Goal: Task Accomplishment & Management: Manage account settings

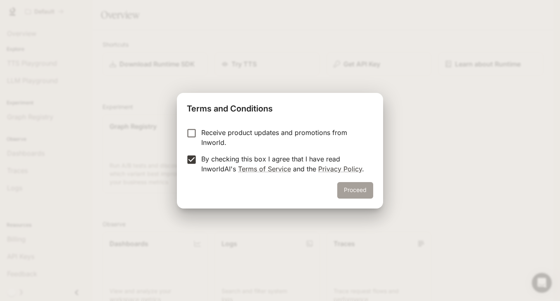
click at [366, 188] on button "Proceed" at bounding box center [355, 190] width 36 height 17
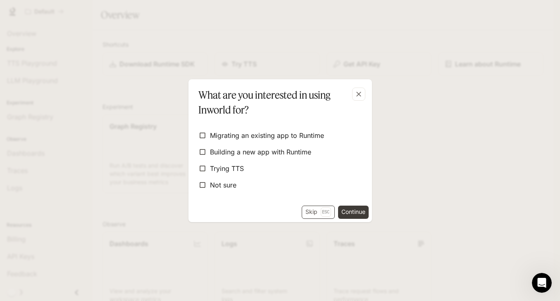
click at [316, 213] on button "Skip Esc" at bounding box center [317, 212] width 33 height 13
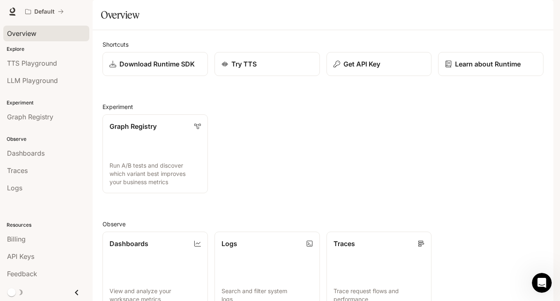
click at [24, 34] on span "Overview" at bounding box center [21, 33] width 29 height 10
click at [19, 50] on p "Explore" at bounding box center [46, 48] width 93 height 7
click at [14, 48] on p "Explore" at bounding box center [46, 48] width 93 height 7
click at [42, 68] on span "TTS Playground" at bounding box center [32, 63] width 50 height 10
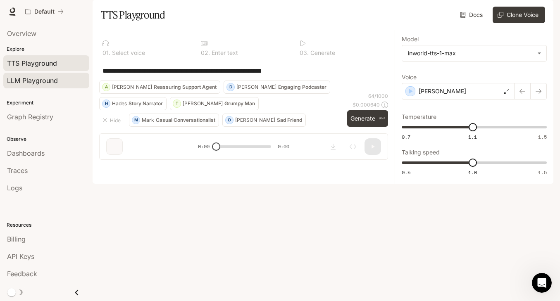
click at [39, 82] on span "LLM Playground" at bounding box center [32, 81] width 51 height 10
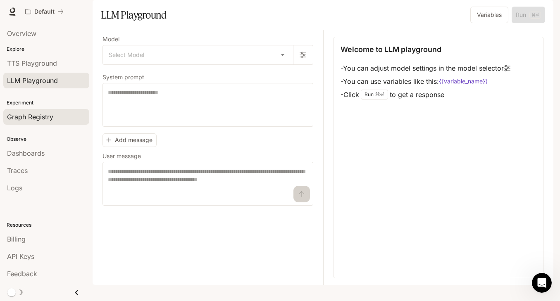
click at [39, 120] on span "Graph Registry" at bounding box center [30, 117] width 46 height 10
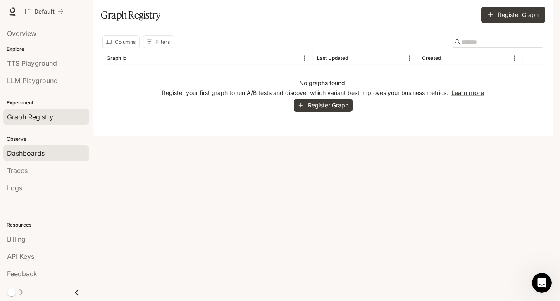
click at [36, 157] on span "Dashboards" at bounding box center [26, 153] width 38 height 10
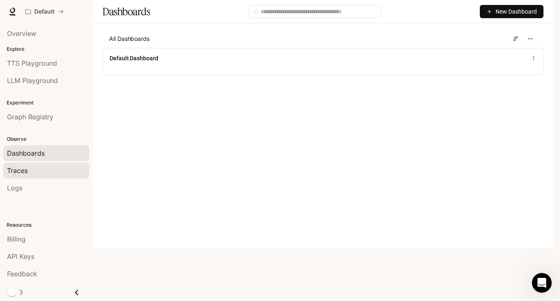
click at [31, 171] on div "Traces" at bounding box center [46, 171] width 78 height 10
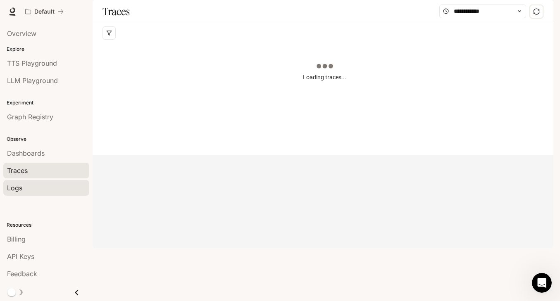
click at [27, 190] on div "Logs" at bounding box center [46, 188] width 78 height 10
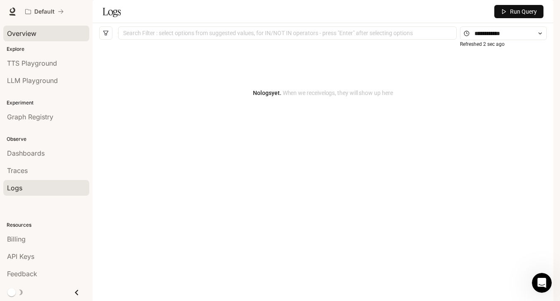
click at [28, 34] on span "Overview" at bounding box center [21, 33] width 29 height 10
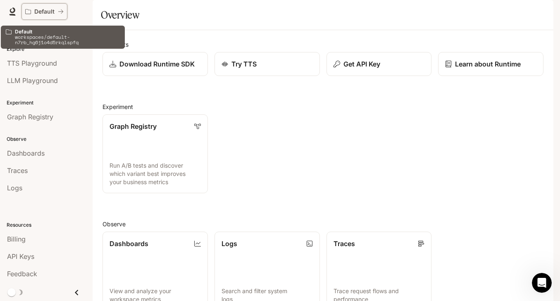
click at [26, 12] on icon "All workspaces" at bounding box center [28, 12] width 6 height 6
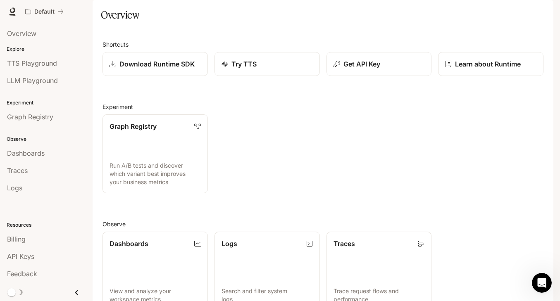
click at [11, 13] on icon at bounding box center [12, 10] width 5 height 6
click at [536, 11] on img "button" at bounding box center [542, 12] width 12 height 12
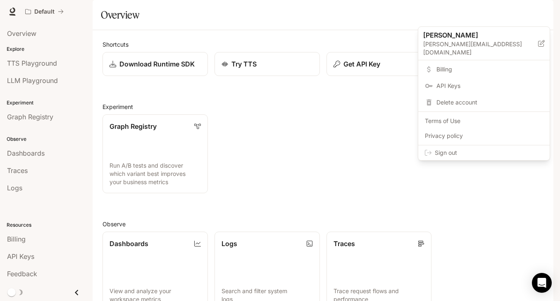
click at [445, 149] on span "Sign out" at bounding box center [488, 153] width 108 height 8
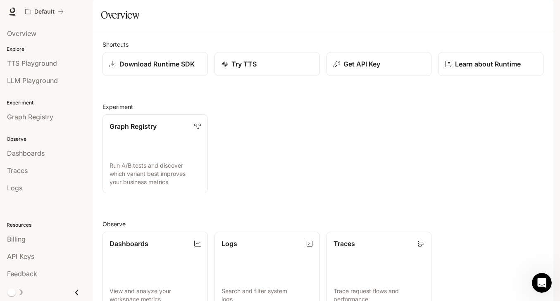
click at [38, 152] on span "Dashboards" at bounding box center [26, 153] width 38 height 10
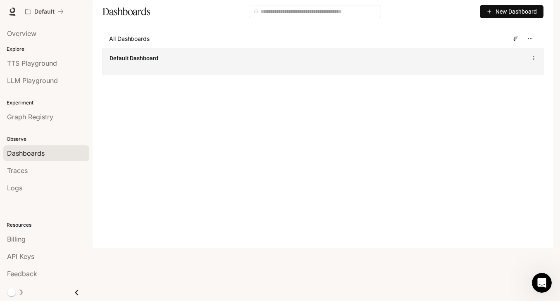
click at [534, 63] on div "Default Dashboard" at bounding box center [322, 58] width 427 height 10
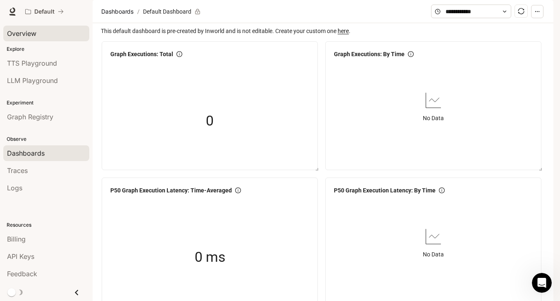
click at [26, 33] on span "Overview" at bounding box center [21, 33] width 29 height 10
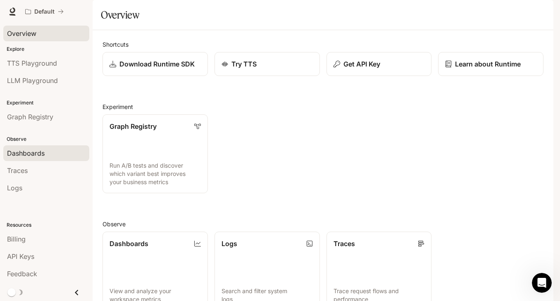
click at [37, 155] on span "Dashboards" at bounding box center [26, 153] width 38 height 10
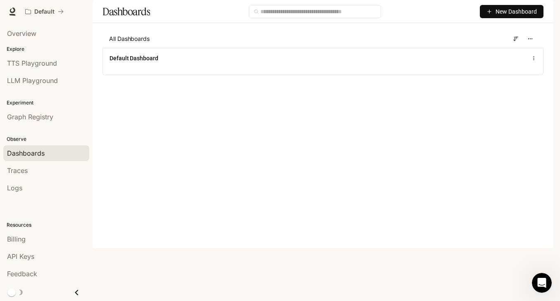
click at [486, 14] on icon "button" at bounding box center [489, 12] width 6 height 6
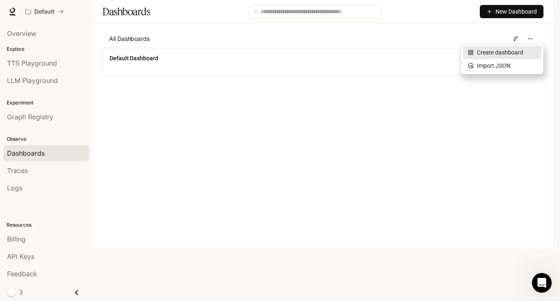
click at [500, 56] on div "Create dashboard" at bounding box center [501, 52] width 69 height 9
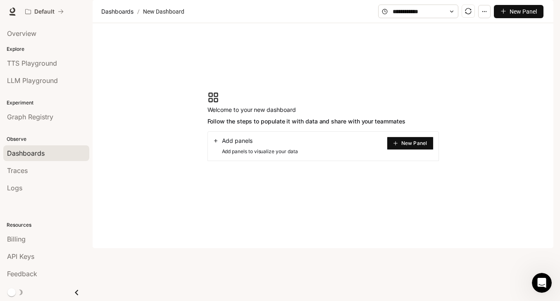
click at [395, 150] on button "New Panel" at bounding box center [410, 143] width 47 height 13
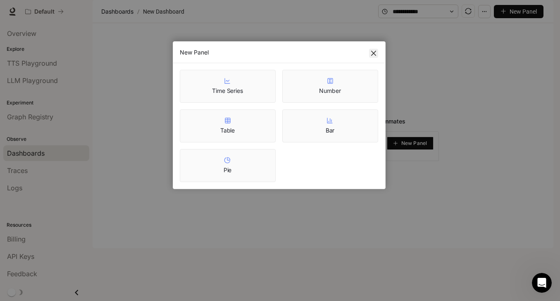
click at [373, 52] on icon "close" at bounding box center [373, 53] width 7 height 7
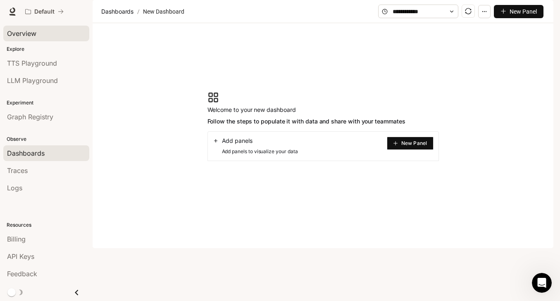
click at [26, 33] on span "Overview" at bounding box center [21, 33] width 29 height 10
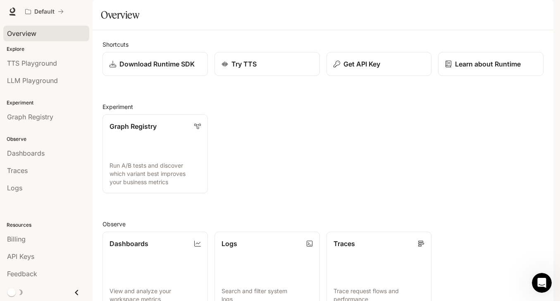
click at [541, 12] on img "button" at bounding box center [542, 12] width 12 height 12
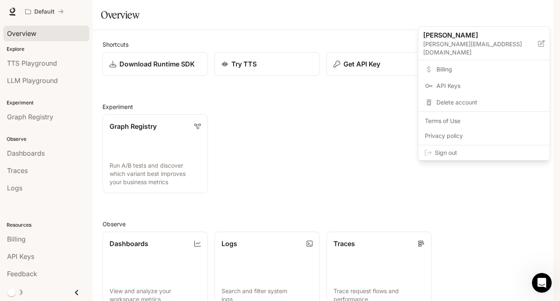
click at [451, 149] on span "Sign out" at bounding box center [488, 153] width 108 height 8
